Goal: Task Accomplishment & Management: Manage account settings

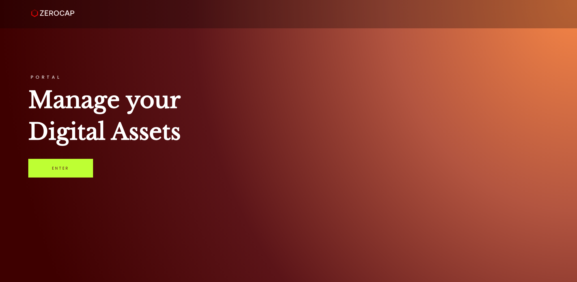
click at [70, 177] on link "Enter" at bounding box center [60, 168] width 65 height 19
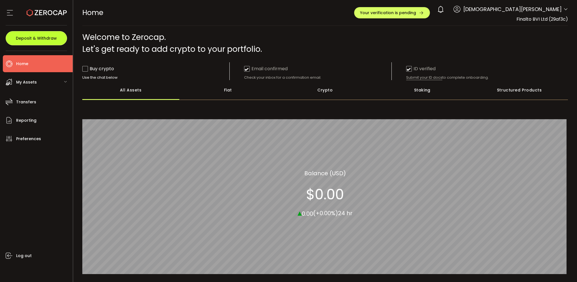
click at [38, 41] on button "Deposit & Withdraw" at bounding box center [36, 38] width 61 height 14
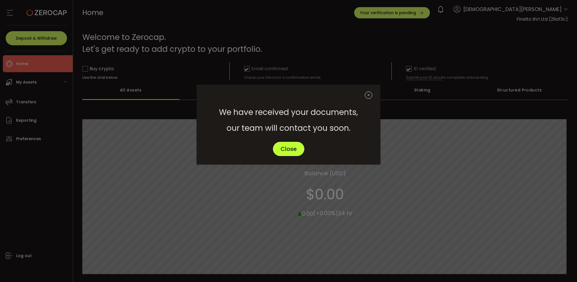
click at [295, 147] on span "Close" at bounding box center [289, 149] width 16 height 6
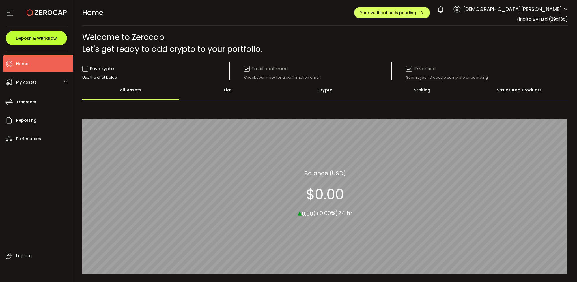
click at [32, 38] on span "Deposit & Withdraw" at bounding box center [36, 38] width 41 height 4
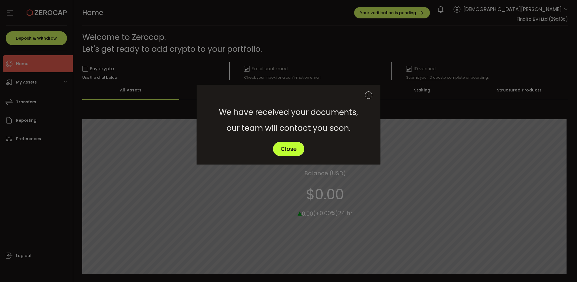
click at [289, 148] on span "Close" at bounding box center [289, 149] width 16 height 6
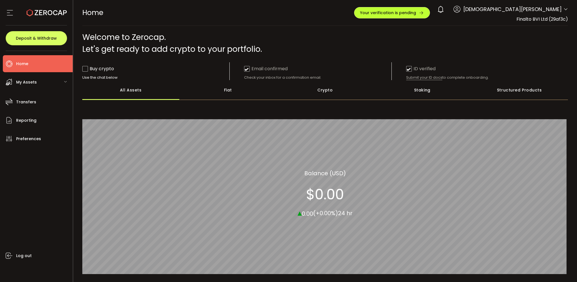
click at [430, 16] on button "Your verification is pending" at bounding box center [392, 12] width 76 height 11
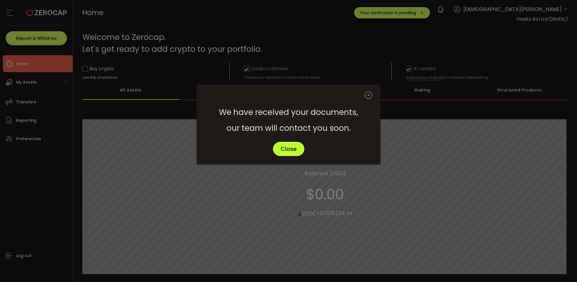
drag, startPoint x: 296, startPoint y: 150, endPoint x: 296, endPoint y: 147, distance: 3.1
click at [295, 150] on span "Close" at bounding box center [289, 149] width 16 height 6
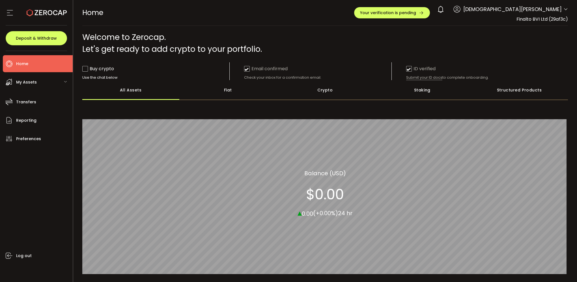
click at [10, 12] on icon at bounding box center [10, 12] width 8 height 8
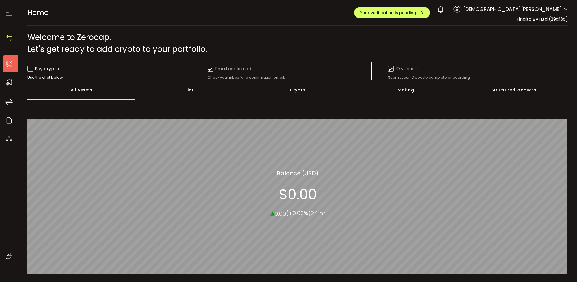
click at [10, 12] on icon at bounding box center [9, 12] width 8 height 8
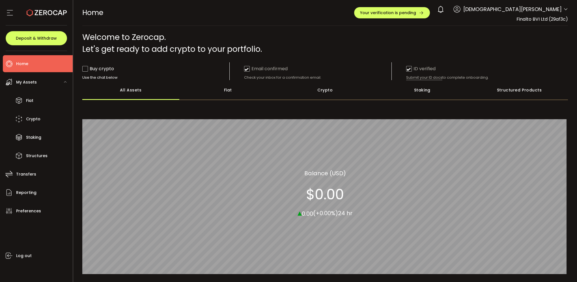
click at [11, 14] on icon at bounding box center [10, 12] width 8 height 8
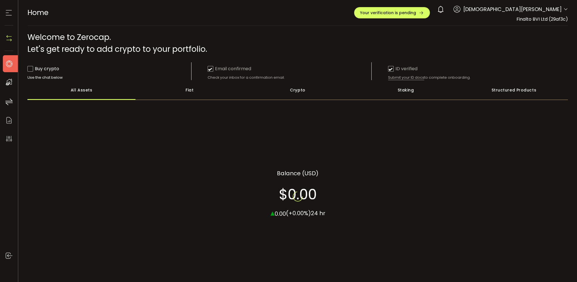
click at [11, 14] on icon at bounding box center [9, 12] width 8 height 8
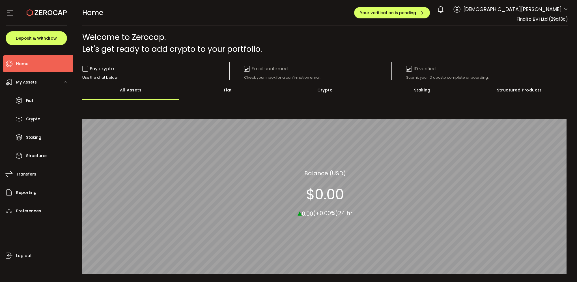
click at [34, 83] on span "My Assets" at bounding box center [26, 82] width 21 height 8
click at [29, 101] on span "Fiat" at bounding box center [29, 100] width 7 height 8
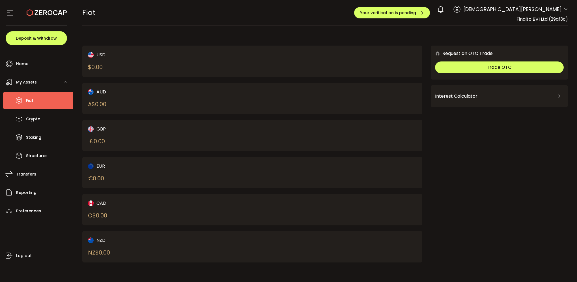
drag, startPoint x: 191, startPoint y: 56, endPoint x: 186, endPoint y: 59, distance: 6.1
click at [186, 59] on div "USD $ 0.00" at bounding box center [162, 61] width 148 height 20
drag, startPoint x: 186, startPoint y: 59, endPoint x: 157, endPoint y: 67, distance: 29.9
click at [157, 67] on div "USD $ 0.00" at bounding box center [162, 61] width 148 height 20
click at [96, 67] on div "$ 0.00" at bounding box center [95, 67] width 15 height 8
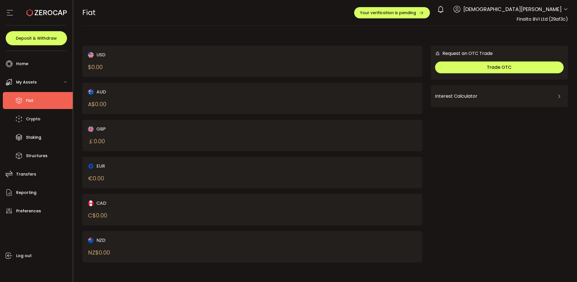
click at [113, 63] on div "USD $ 0.00" at bounding box center [162, 61] width 148 height 20
click at [38, 122] on span "Crypto" at bounding box center [33, 119] width 14 height 8
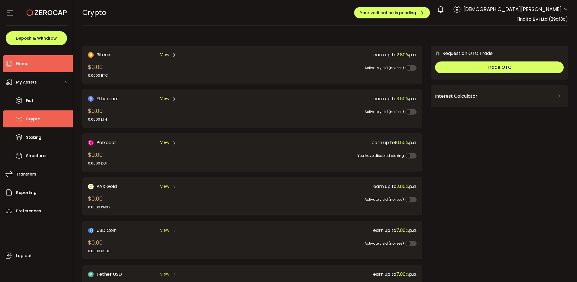
click at [34, 65] on li "Home" at bounding box center [38, 63] width 70 height 17
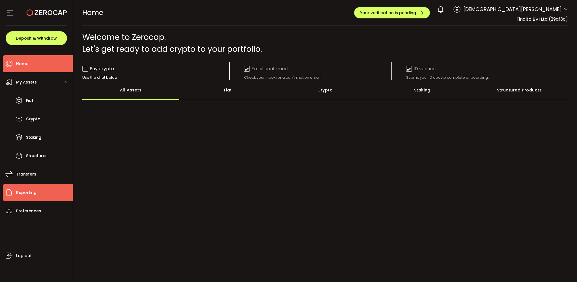
click at [33, 192] on span "Reporting" at bounding box center [26, 192] width 20 height 8
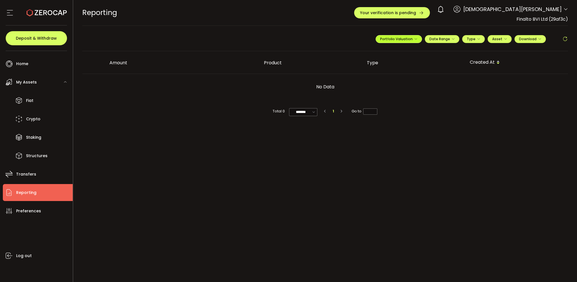
click at [415, 39] on icon "button" at bounding box center [415, 38] width 3 height 3
click at [333, 34] on div "**********" at bounding box center [325, 41] width 486 height 20
click at [26, 213] on span "Preferences" at bounding box center [28, 211] width 25 height 8
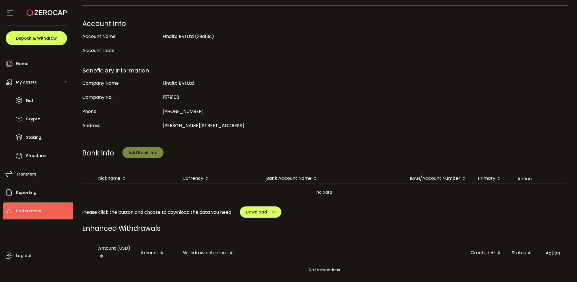
scroll to position [170, 0]
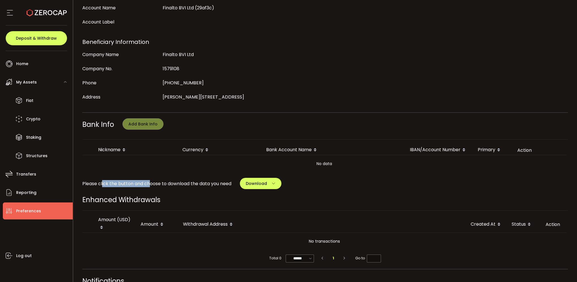
drag, startPoint x: 102, startPoint y: 181, endPoint x: 149, endPoint y: 182, distance: 47.5
click at [149, 182] on span "Please click the button and choose to download the data you need" at bounding box center [156, 183] width 149 height 7
drag, startPoint x: 149, startPoint y: 182, endPoint x: 196, endPoint y: 196, distance: 48.9
click at [196, 196] on div "Enhanced Withdrawals" at bounding box center [325, 200] width 486 height 10
click at [272, 180] on button "Download" at bounding box center [261, 183] width 42 height 11
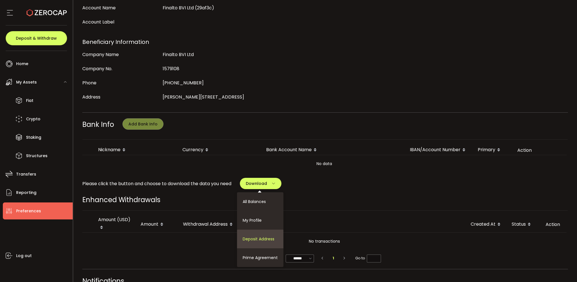
click at [270, 238] on span "Deposit Address" at bounding box center [259, 239] width 32 height 6
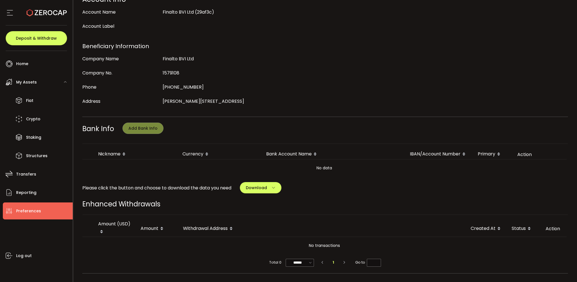
scroll to position [169, 0]
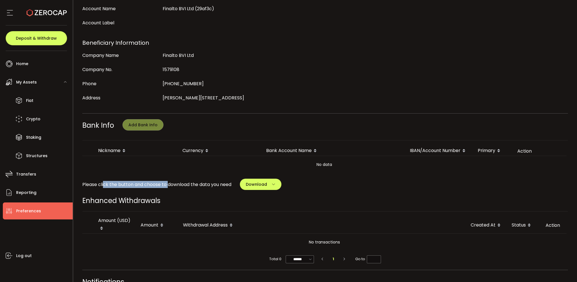
drag, startPoint x: 103, startPoint y: 182, endPoint x: 169, endPoint y: 180, distance: 66.5
click at [169, 181] on span "Please click the button and choose to download the data you need" at bounding box center [156, 184] width 149 height 7
drag, startPoint x: 169, startPoint y: 180, endPoint x: 203, endPoint y: 194, distance: 36.2
click at [203, 196] on div "Enhanced Withdrawals" at bounding box center [325, 201] width 486 height 10
drag, startPoint x: 195, startPoint y: 182, endPoint x: 207, endPoint y: 181, distance: 12.8
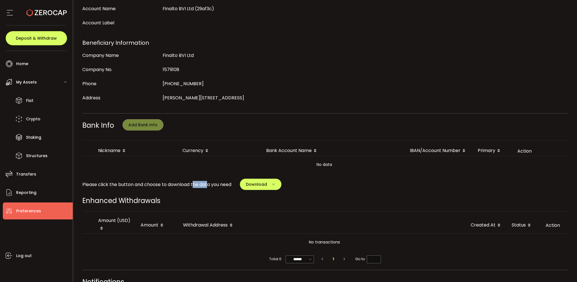
click at [207, 181] on span "Please click the button and choose to download the data you need" at bounding box center [156, 184] width 149 height 7
drag, startPoint x: 207, startPoint y: 181, endPoint x: 202, endPoint y: 192, distance: 12.4
click at [202, 192] on div "My Profile Update Profile First Name Christian Last Name Georgiou Login Email c…" at bounding box center [325, 158] width 486 height 580
drag, startPoint x: 235, startPoint y: 182, endPoint x: 209, endPoint y: 181, distance: 26.0
click at [209, 181] on div "Please click the button and choose to download the data you need Download All B…" at bounding box center [325, 184] width 486 height 11
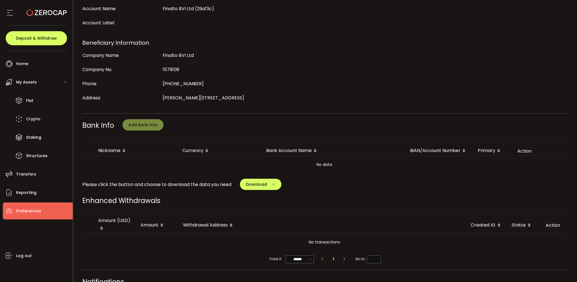
drag, startPoint x: 209, startPoint y: 181, endPoint x: 222, endPoint y: 198, distance: 20.7
click at [222, 198] on div "Enhanced Withdrawals" at bounding box center [325, 201] width 486 height 10
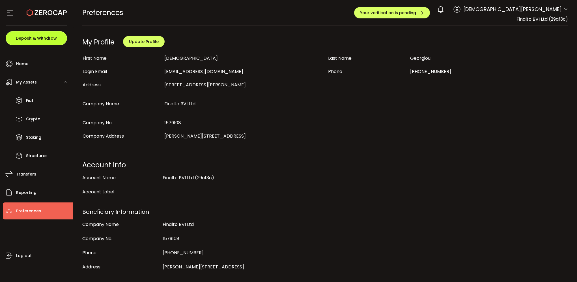
click at [30, 36] on span "Deposit & Withdraw" at bounding box center [36, 38] width 41 height 4
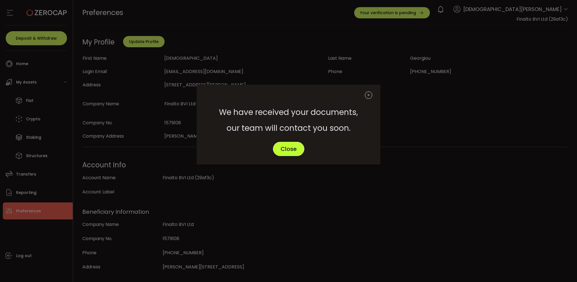
click at [292, 151] on span "Close" at bounding box center [289, 149] width 16 height 6
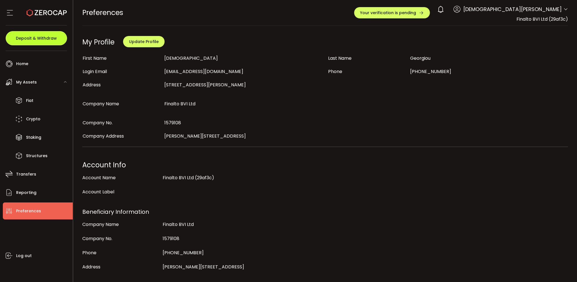
click at [31, 36] on span "Deposit & Withdraw" at bounding box center [36, 38] width 41 height 4
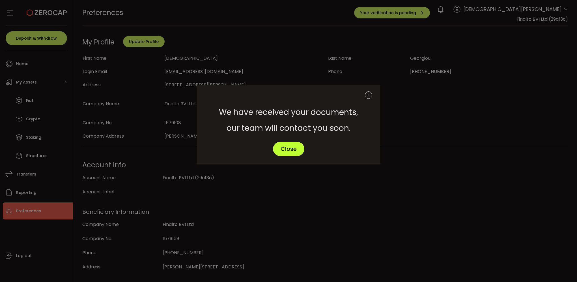
click at [290, 150] on span "Close" at bounding box center [289, 149] width 16 height 6
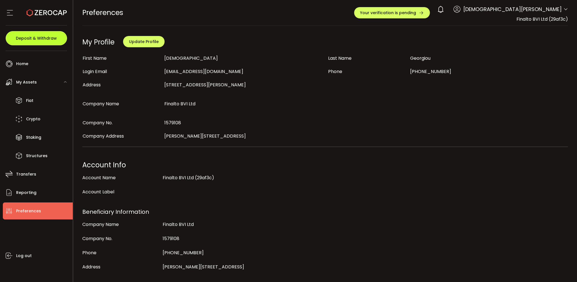
click at [39, 39] on span "Deposit & Withdraw" at bounding box center [36, 38] width 41 height 4
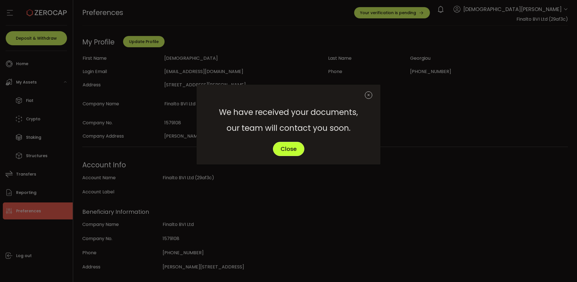
click at [297, 148] on span "Close" at bounding box center [289, 149] width 16 height 6
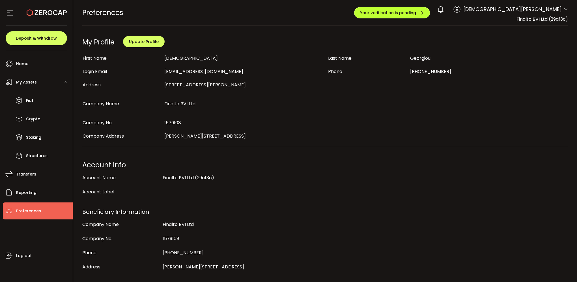
click at [430, 16] on button "Your verification is pending" at bounding box center [392, 12] width 76 height 11
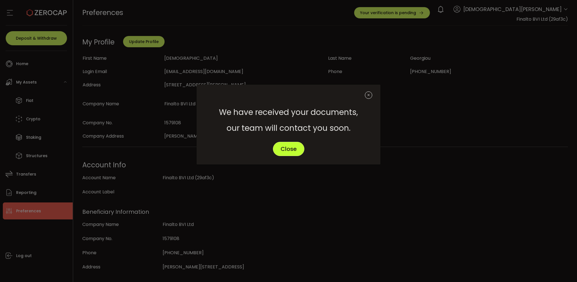
click at [289, 151] on span "Close" at bounding box center [289, 149] width 16 height 6
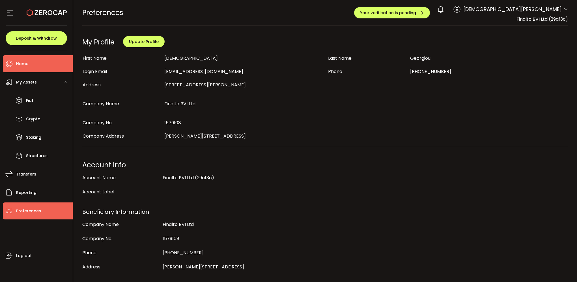
click at [21, 66] on span "Home" at bounding box center [22, 64] width 12 height 8
